Goal: Book appointment/travel/reservation

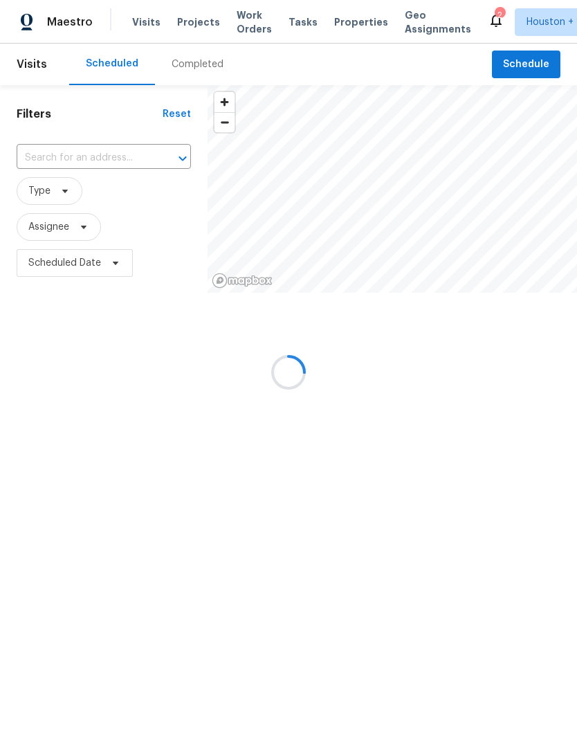
click at [539, 73] on div at bounding box center [288, 372] width 577 height 744
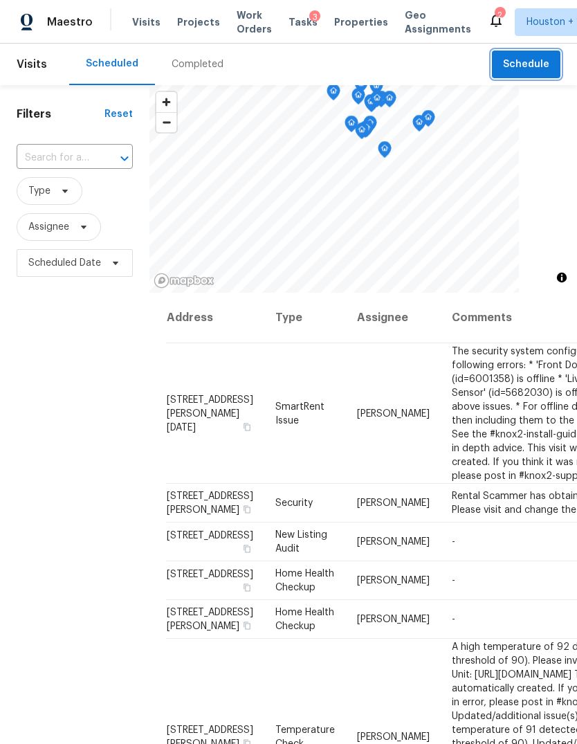
click at [531, 56] on span "Schedule" at bounding box center [526, 64] width 46 height 17
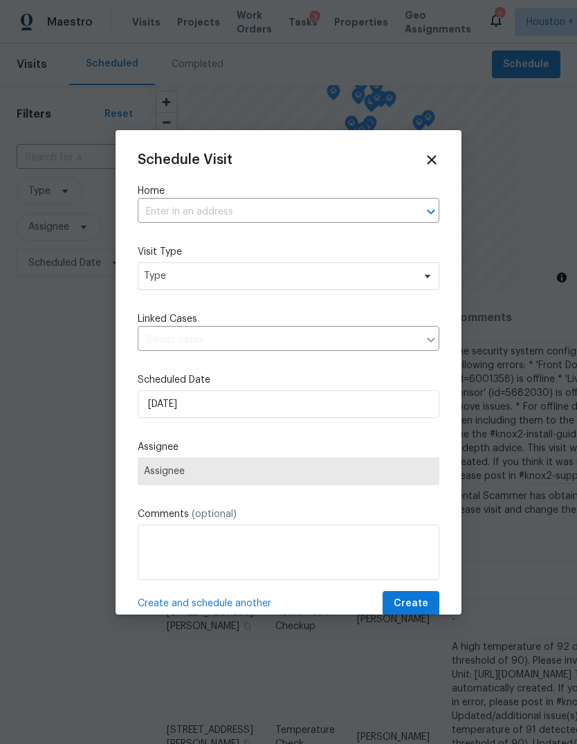
click at [335, 222] on input "text" at bounding box center [269, 211] width 263 height 21
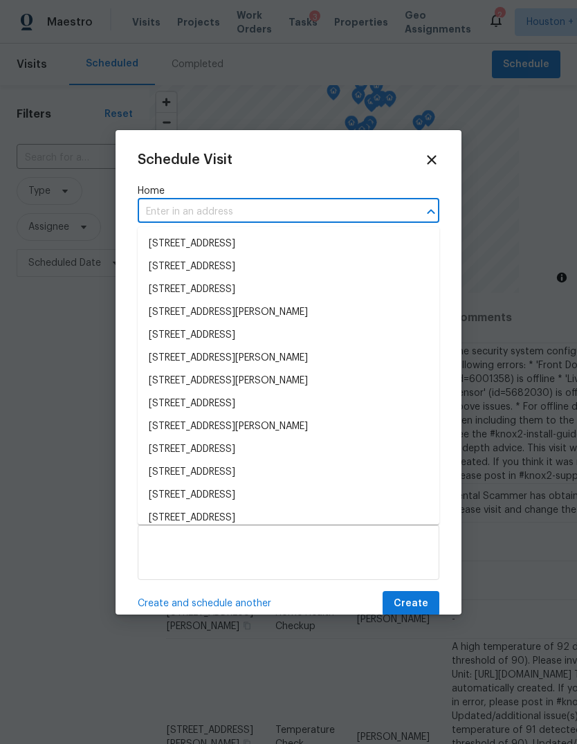
click at [372, 210] on input "text" at bounding box center [269, 211] width 263 height 21
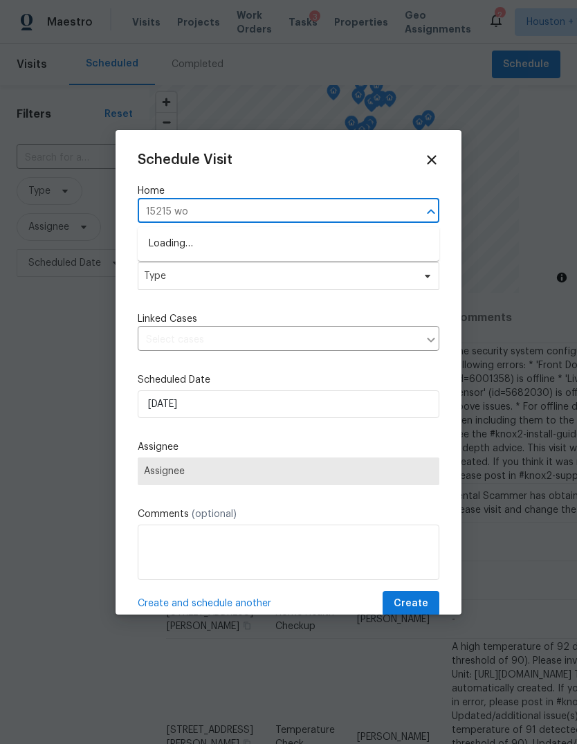
type input "15215 woo"
click at [165, 250] on li "[STREET_ADDRESS]" at bounding box center [289, 243] width 302 height 23
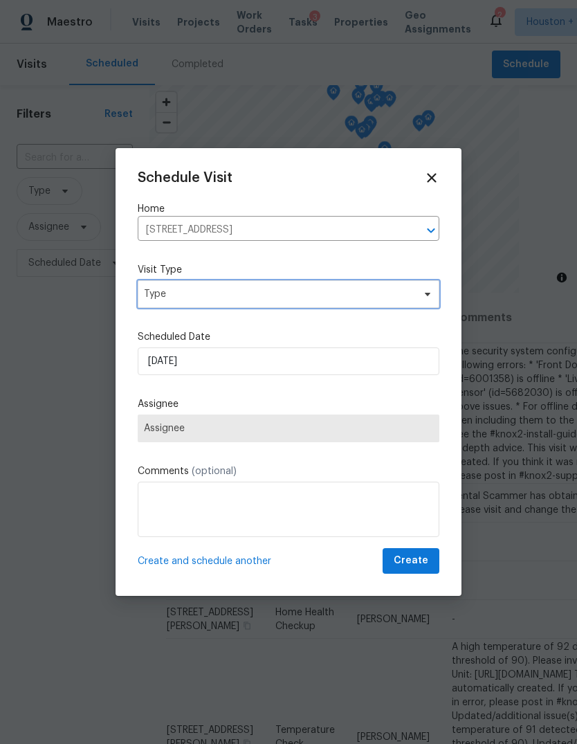
click at [162, 287] on span "Type" at bounding box center [278, 294] width 269 height 14
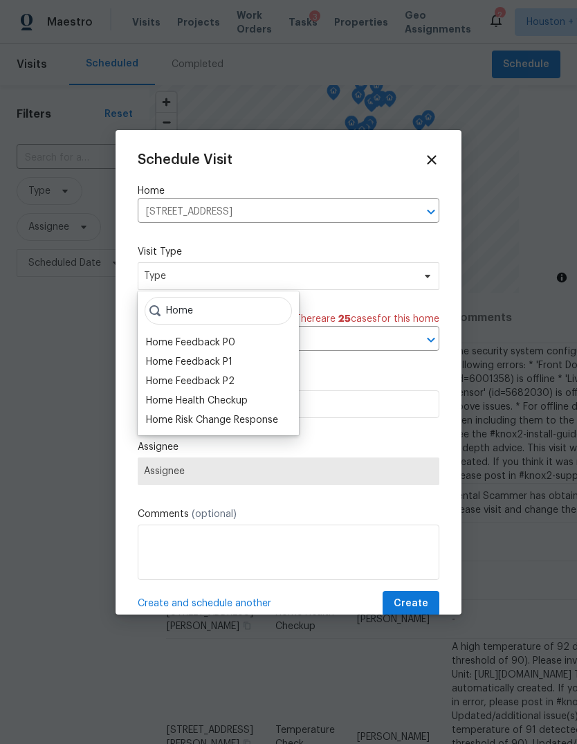
type input "Home"
click at [152, 405] on div "Home Health Checkup" at bounding box center [197, 401] width 102 height 14
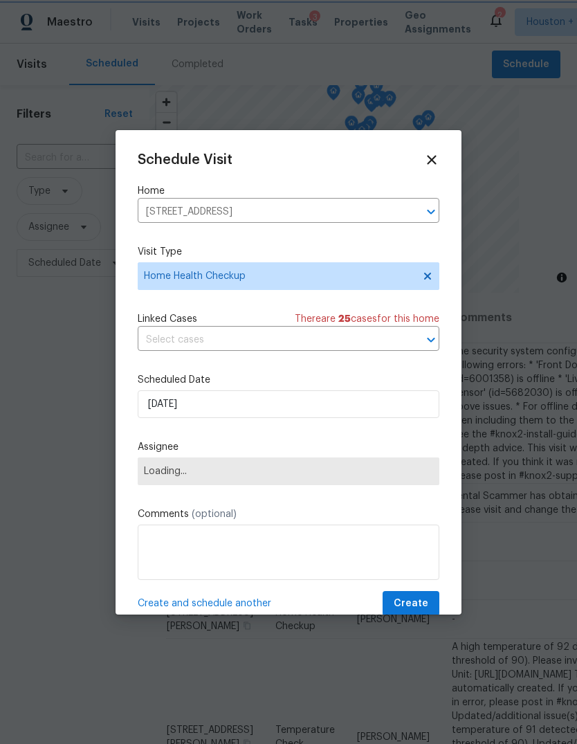
click at [156, 481] on span "Loading..." at bounding box center [289, 471] width 302 height 28
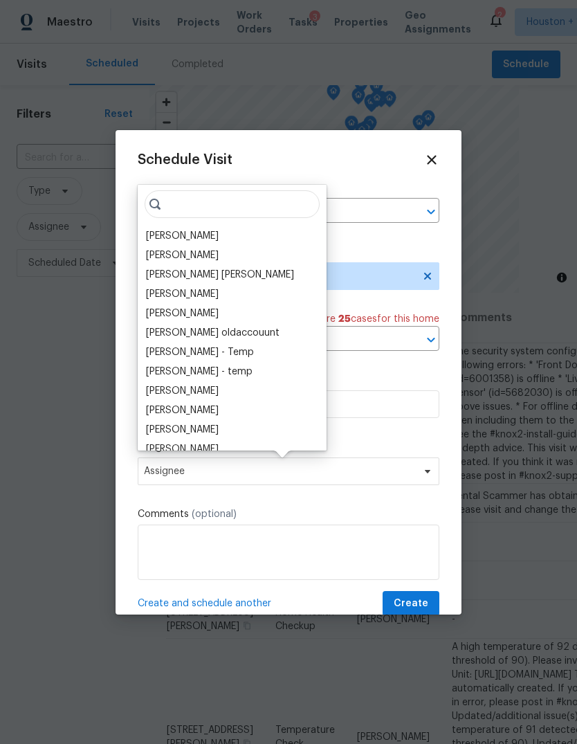
click at [245, 212] on input "search" at bounding box center [232, 204] width 175 height 28
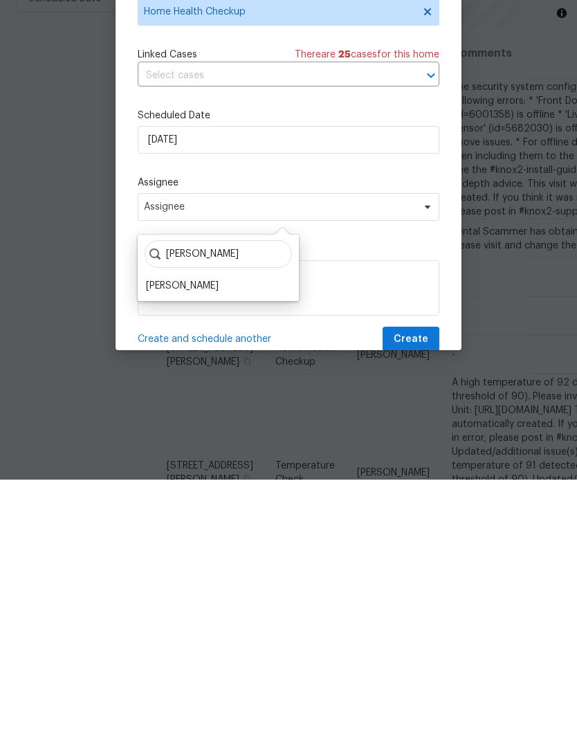
type input "[PERSON_NAME]"
click at [173, 543] on div "[PERSON_NAME]" at bounding box center [182, 550] width 73 height 14
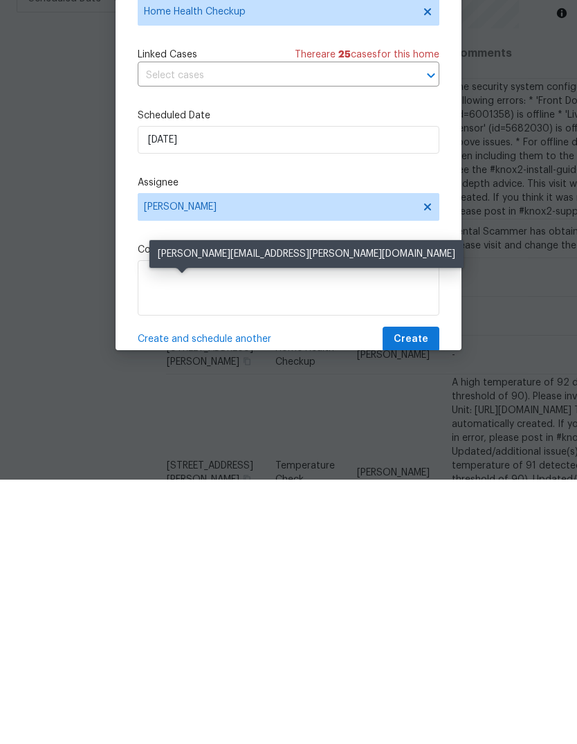
scroll to position [52, 0]
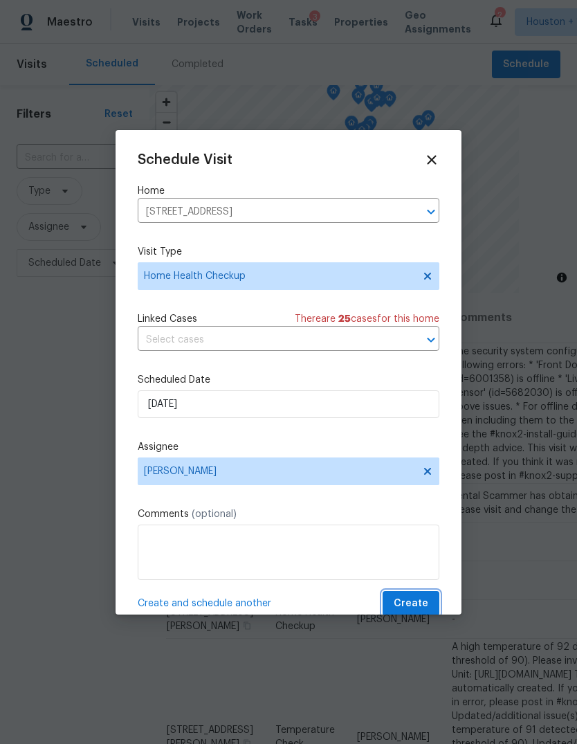
click at [410, 607] on span "Create" at bounding box center [411, 603] width 35 height 17
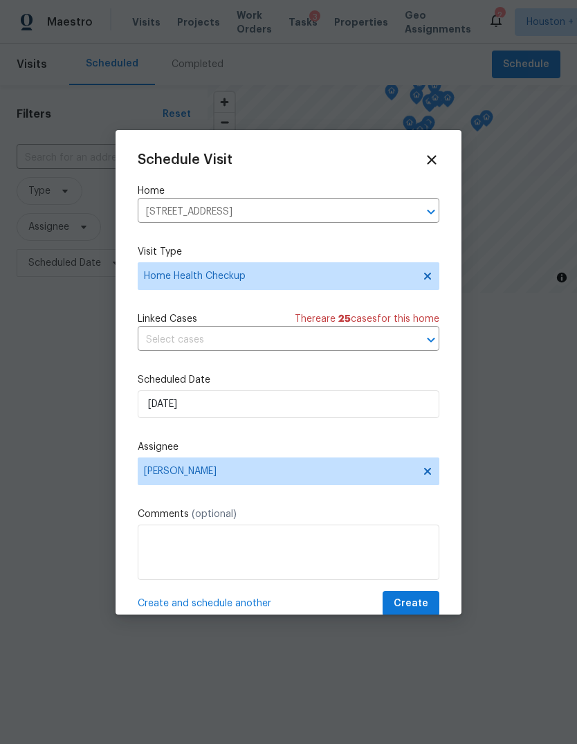
scroll to position [0, 0]
